Goal: Register for event/course

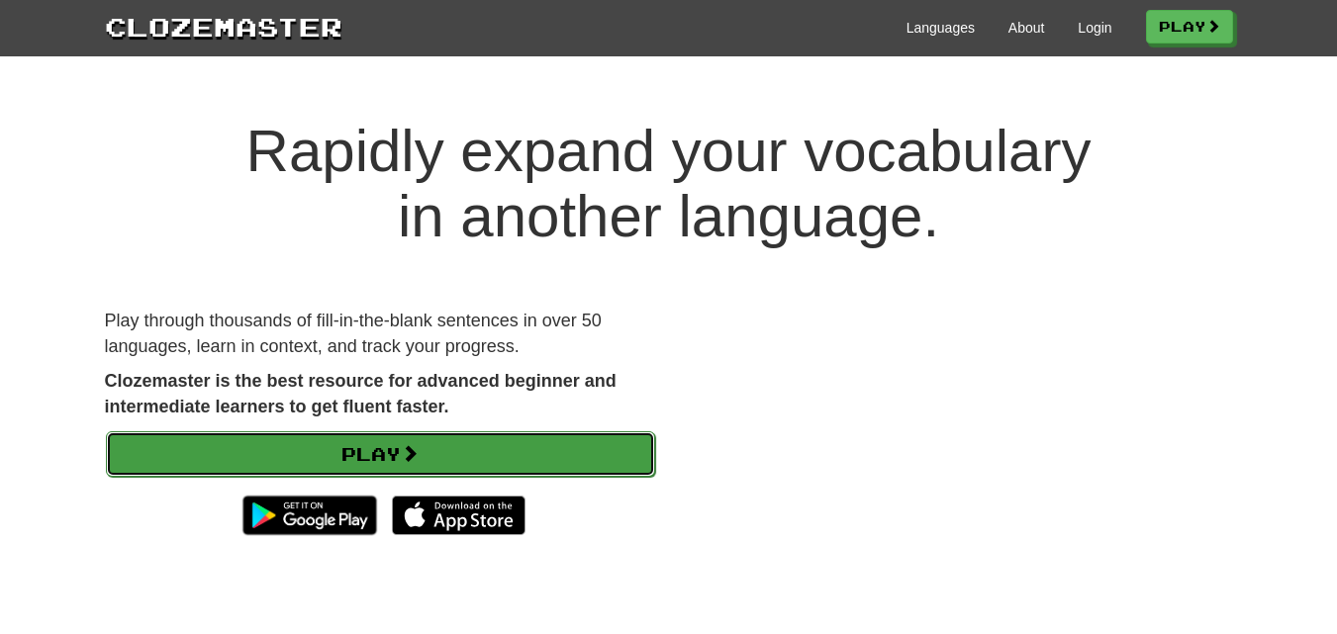
click at [474, 443] on link "Play" at bounding box center [380, 455] width 549 height 46
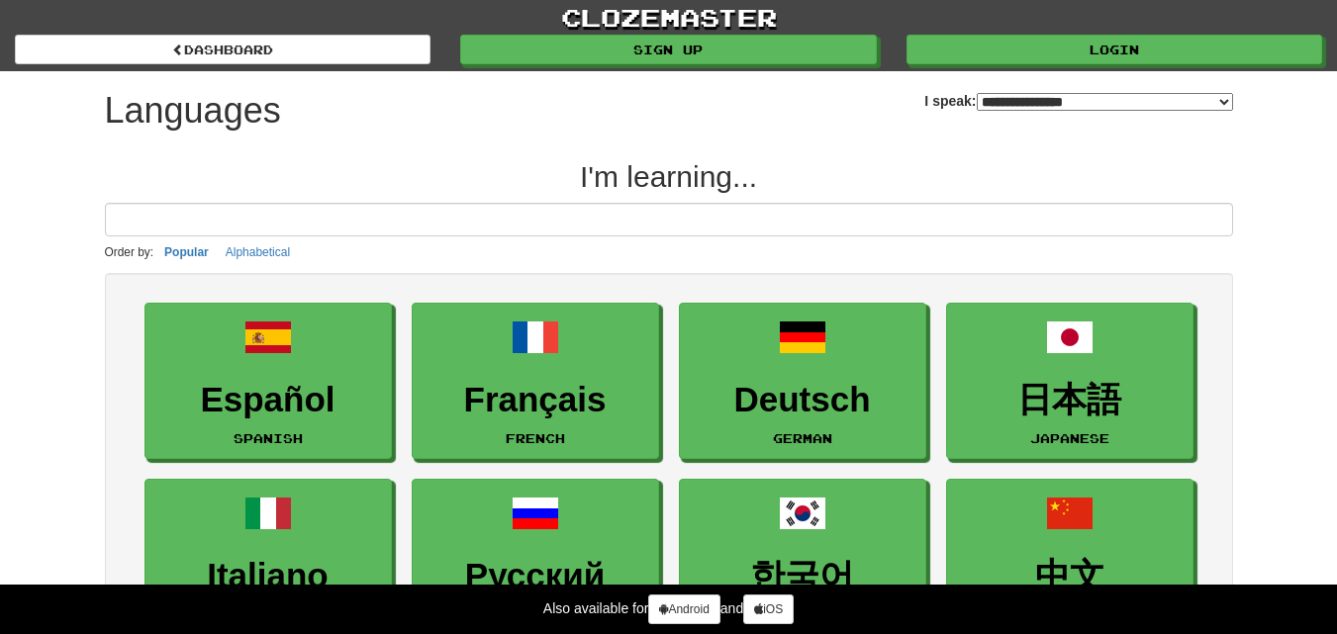
select select "*******"
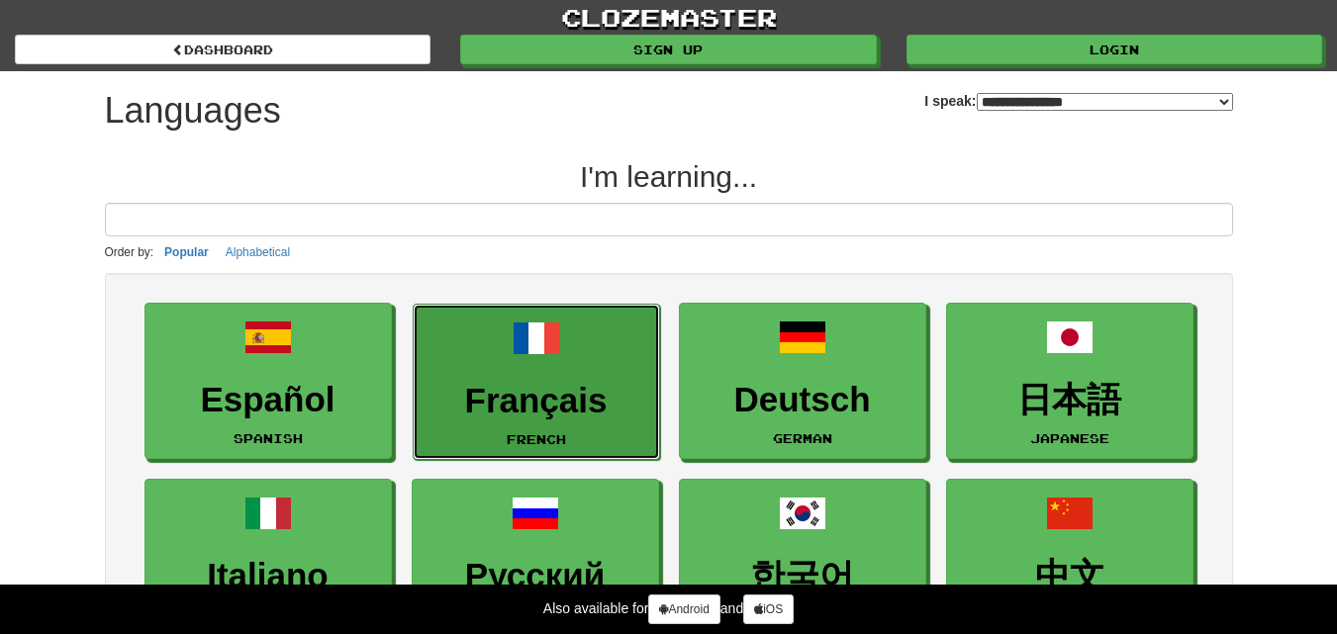
click at [603, 372] on link "Français French" at bounding box center [536, 382] width 247 height 157
